Goal: Use online tool/utility: Utilize a website feature to perform a specific function

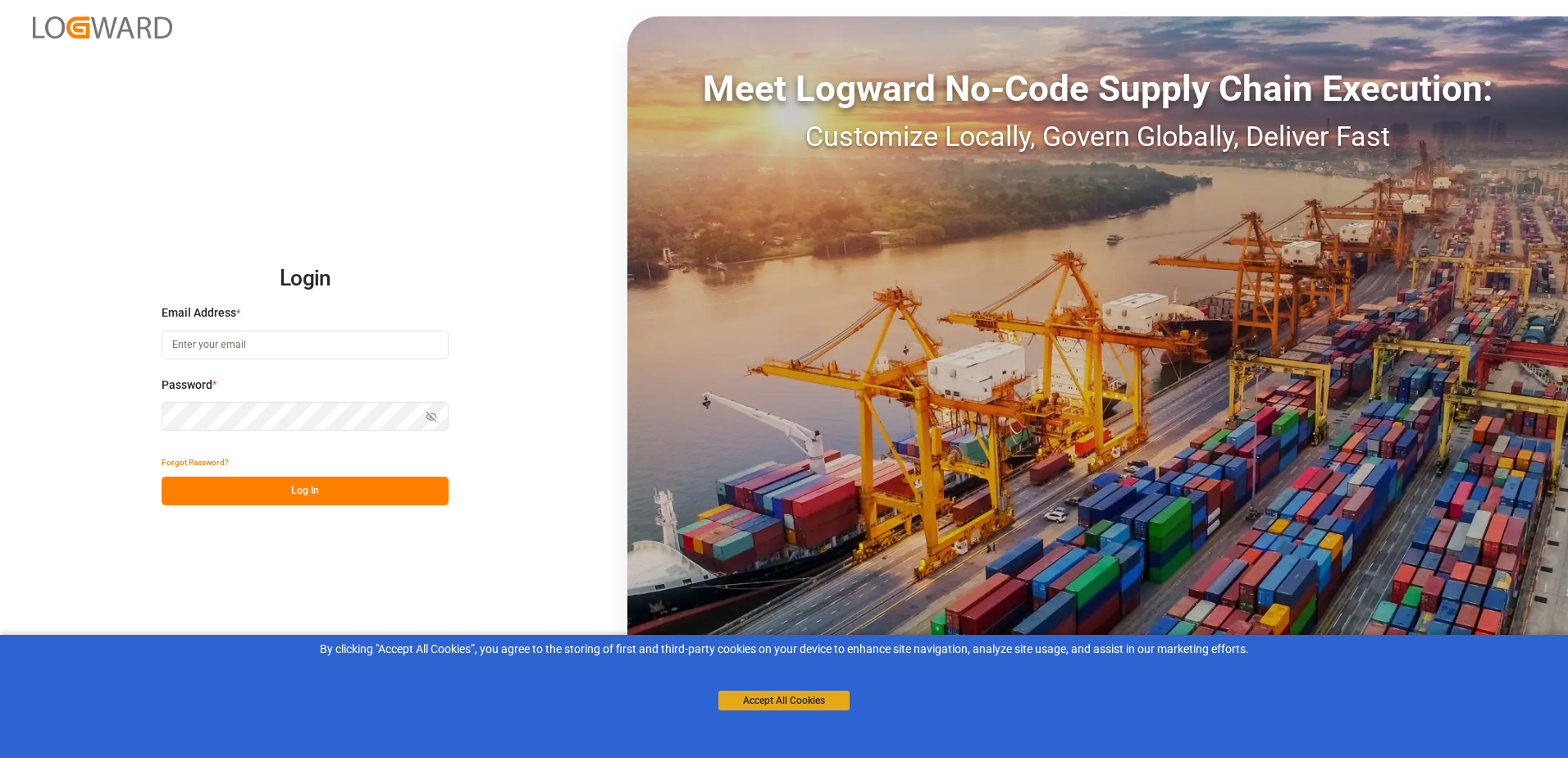
type input "[PERSON_NAME][EMAIL_ADDRESS][PERSON_NAME][DOMAIN_NAME]"
click at [762, 700] on button "Accept All Cookies" at bounding box center [784, 700] width 131 height 20
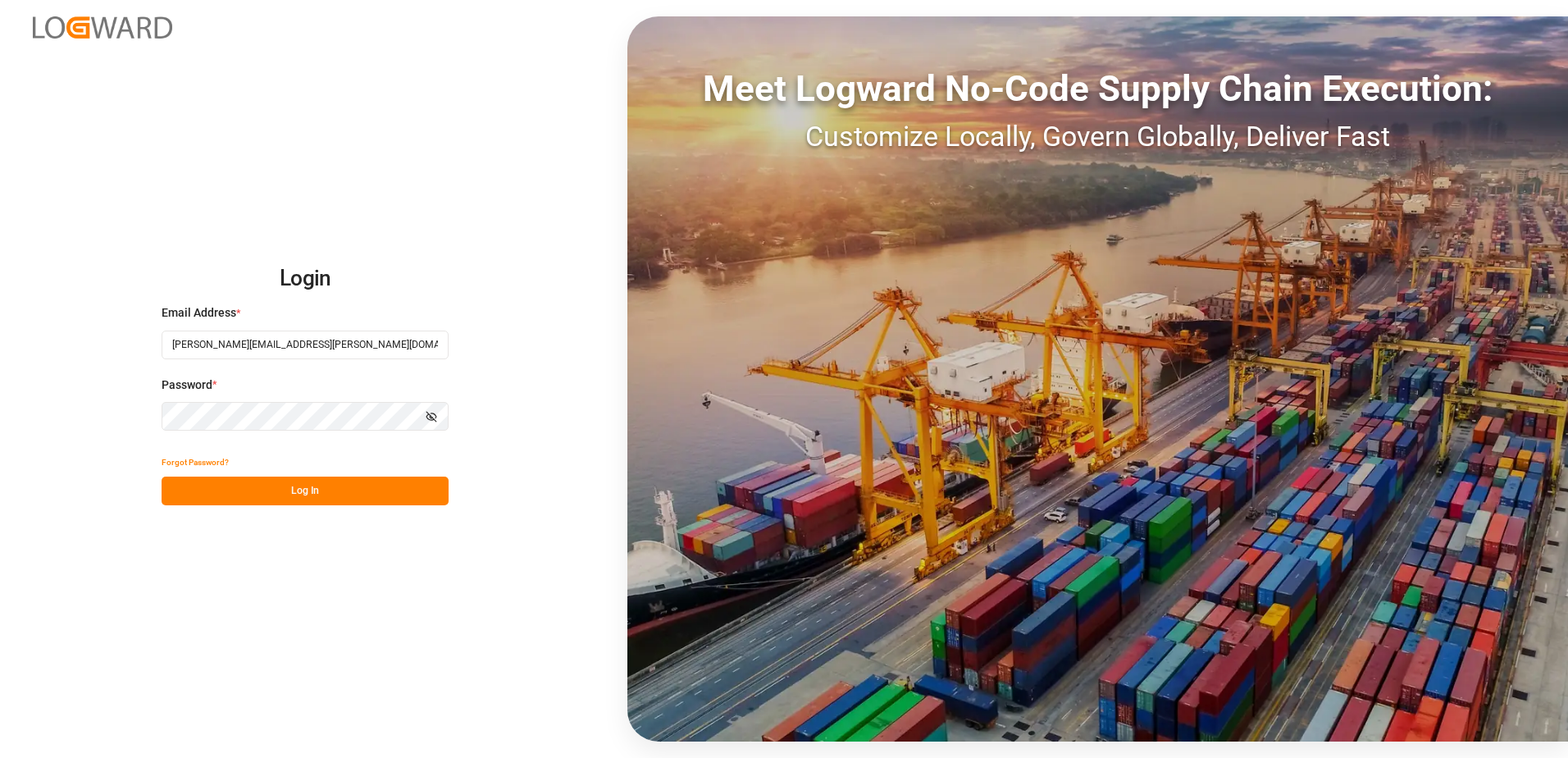
click at [296, 493] on button "Log In" at bounding box center [305, 490] width 287 height 29
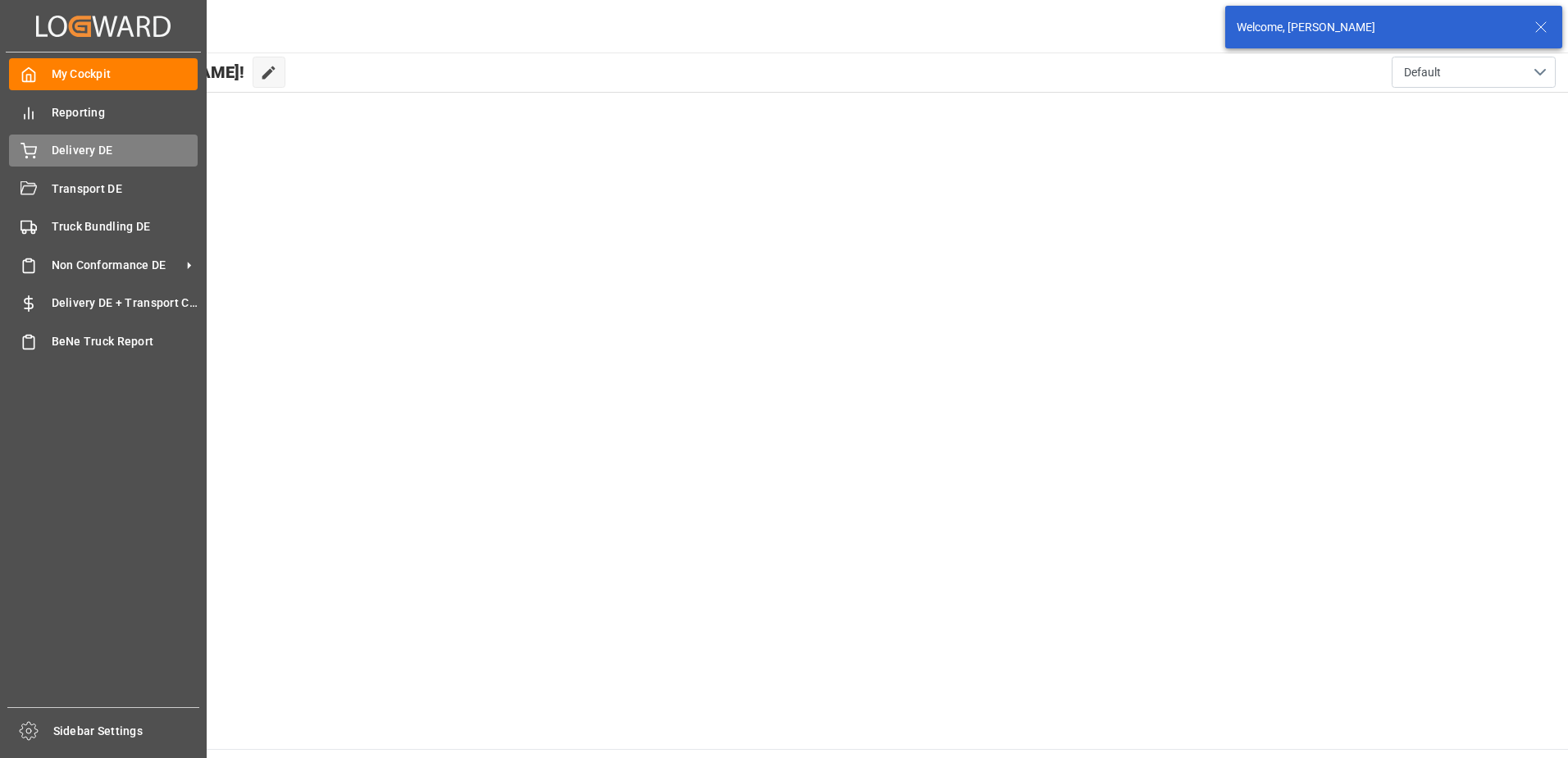
click at [19, 153] on div at bounding box center [23, 151] width 28 height 17
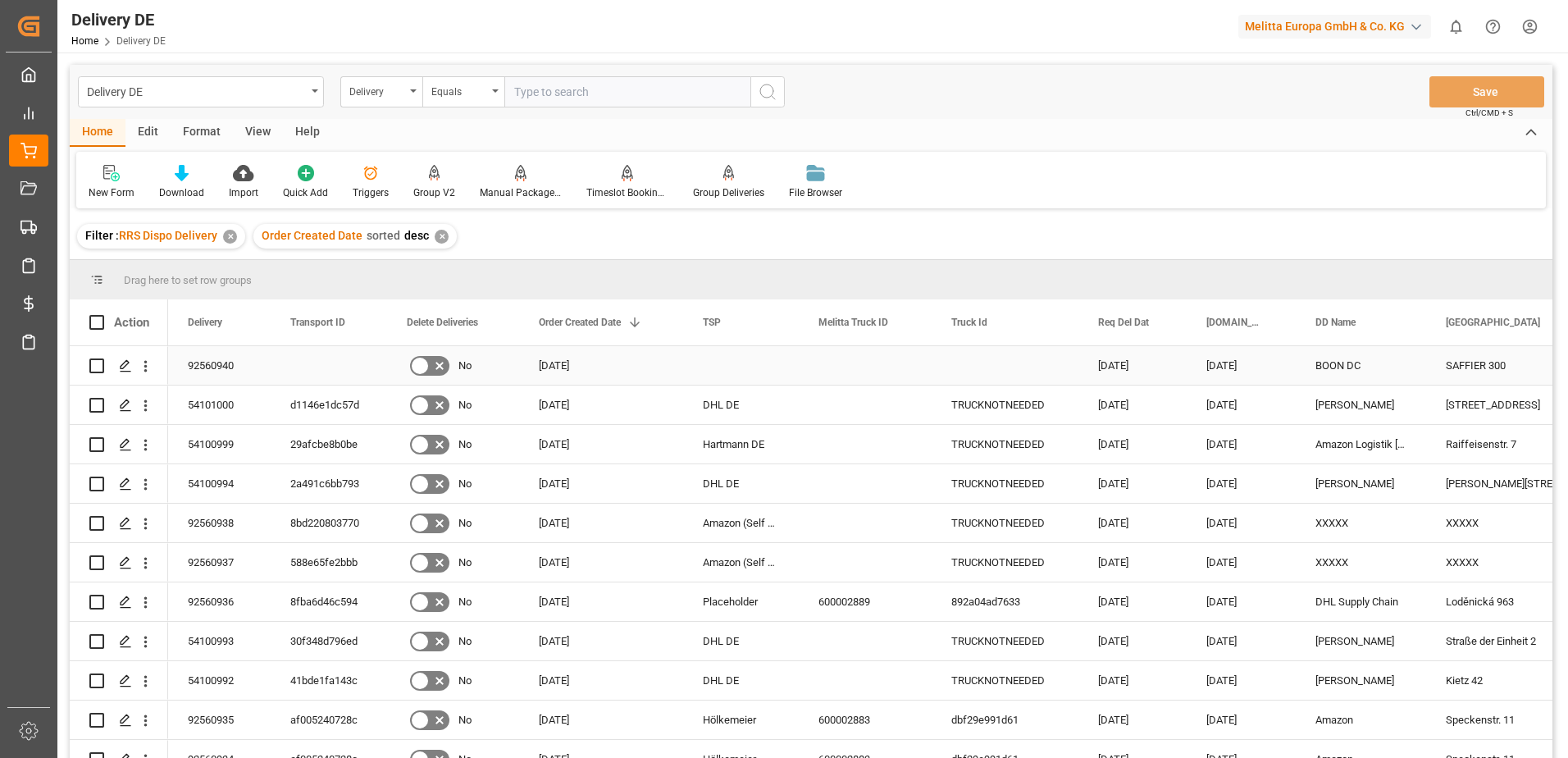
click at [97, 365] on input "Press Space to toggle row selection (unchecked)" at bounding box center [97, 366] width 15 height 15
checkbox input "true"
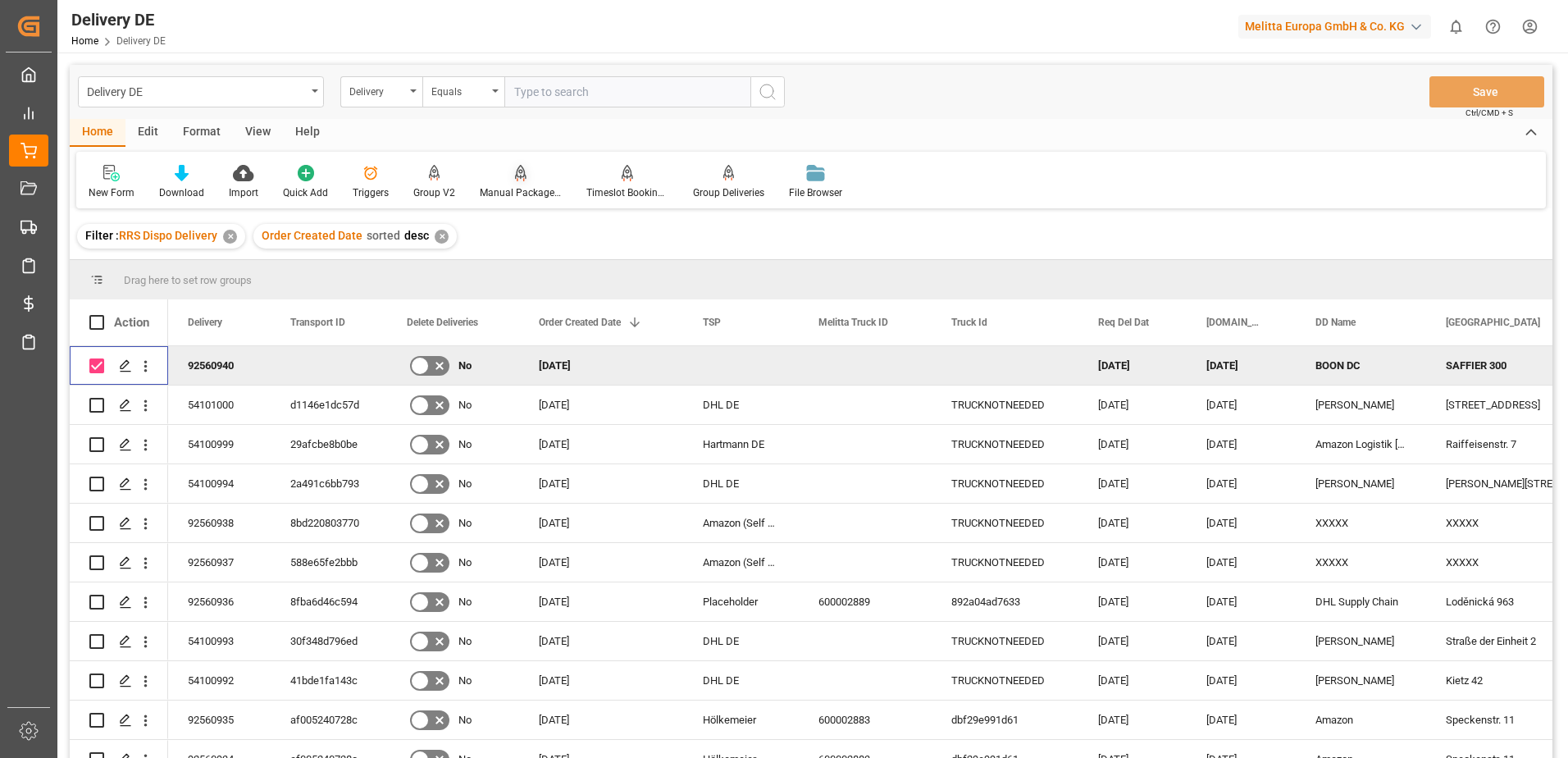
click at [527, 184] on div "Manual Package TypeDetermination" at bounding box center [521, 182] width 107 height 36
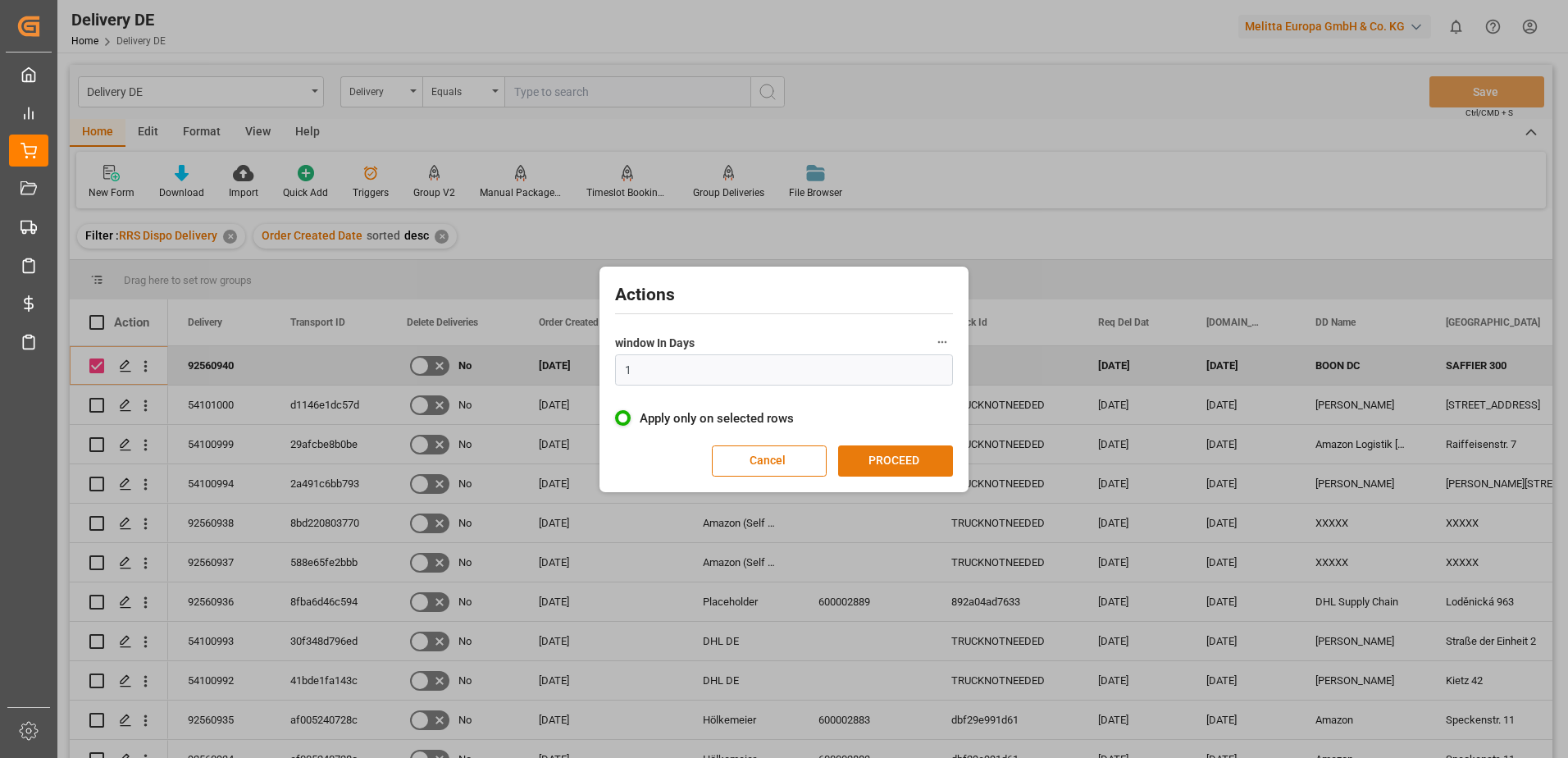
click at [916, 463] on button "PROCEED" at bounding box center [895, 460] width 115 height 31
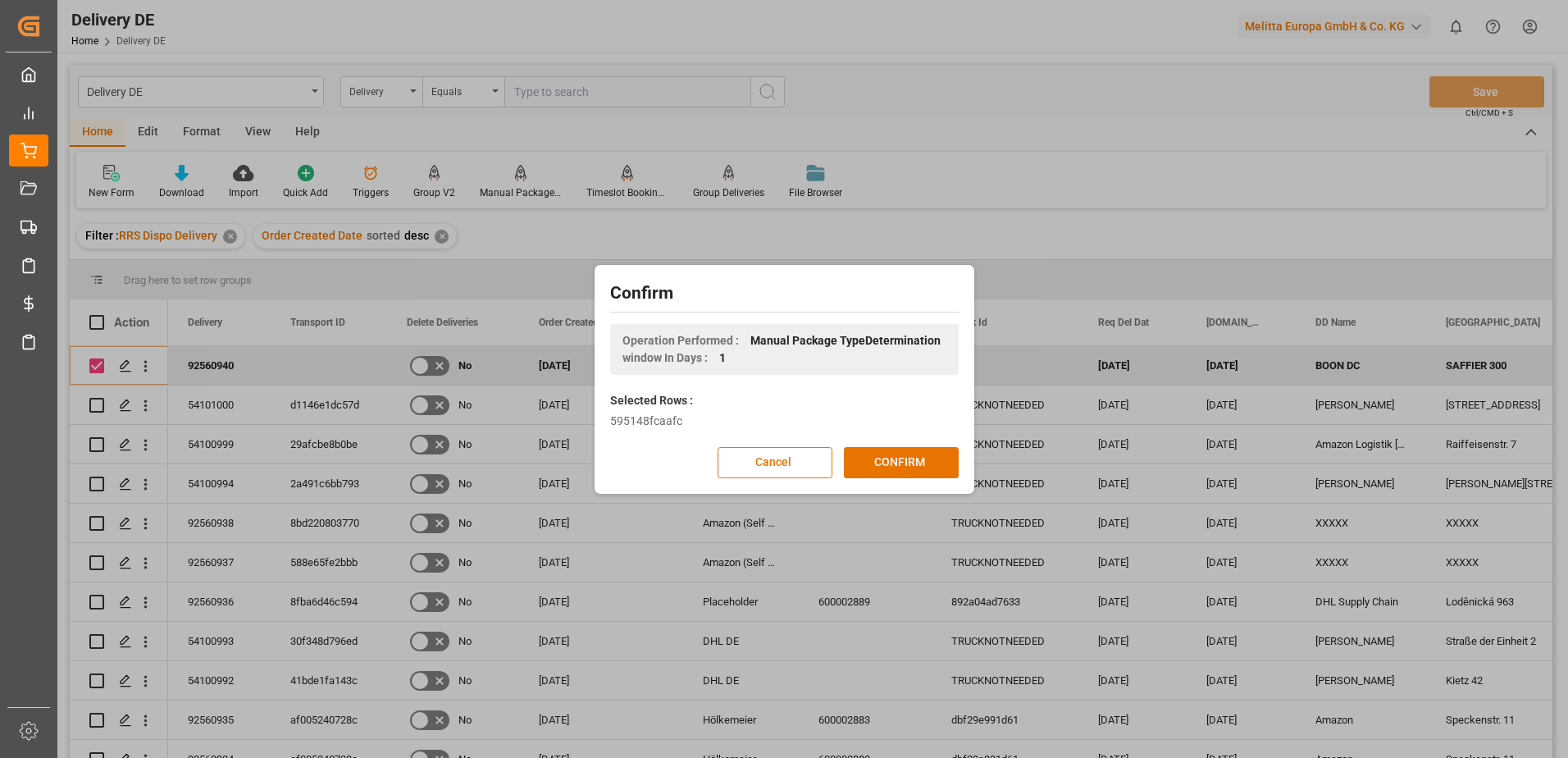
click at [916, 463] on button "CONFIRM" at bounding box center [901, 462] width 115 height 31
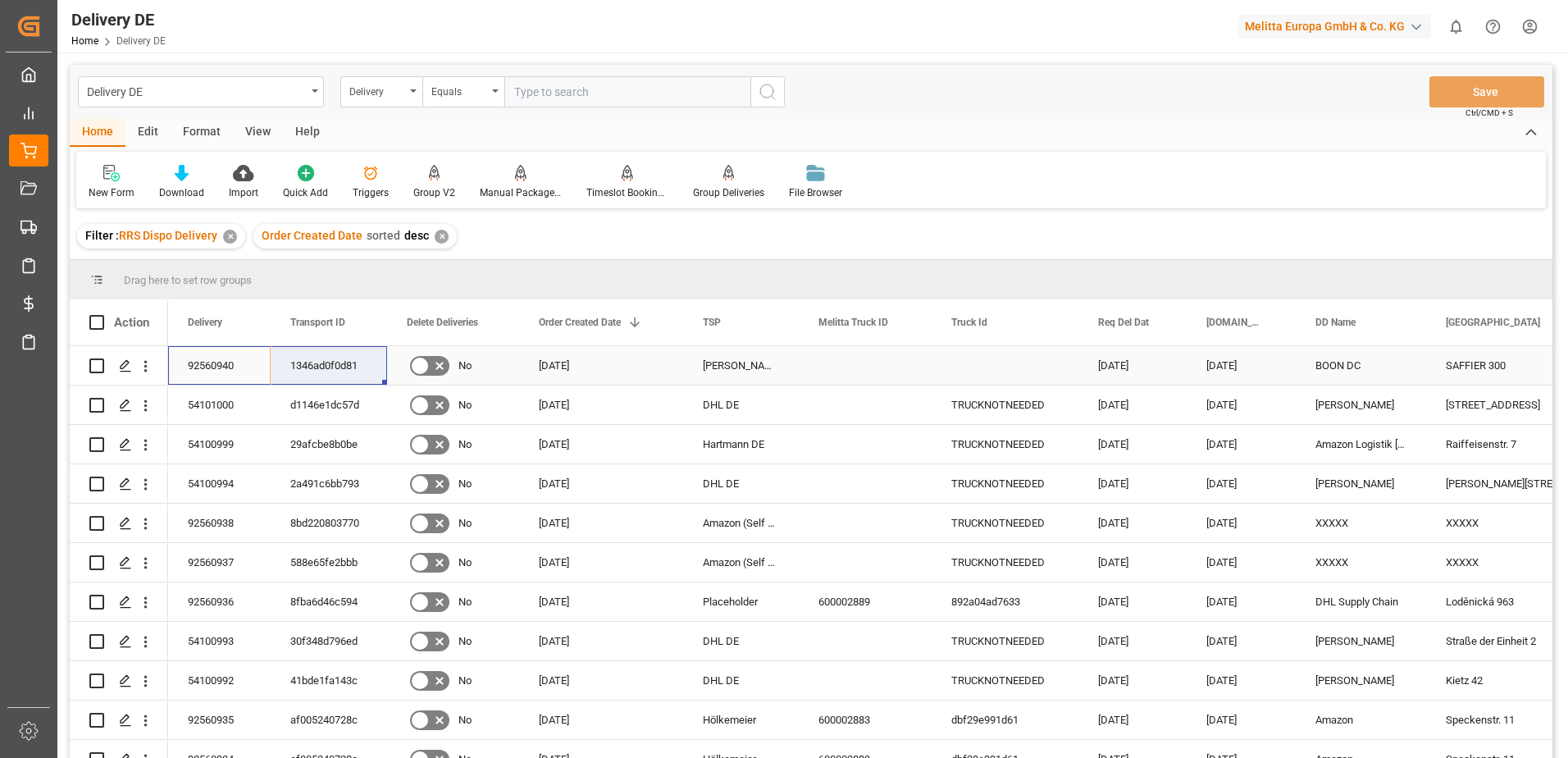
drag, startPoint x: 209, startPoint y: 365, endPoint x: 318, endPoint y: 364, distance: 109.0
